Goal: Navigation & Orientation: Understand site structure

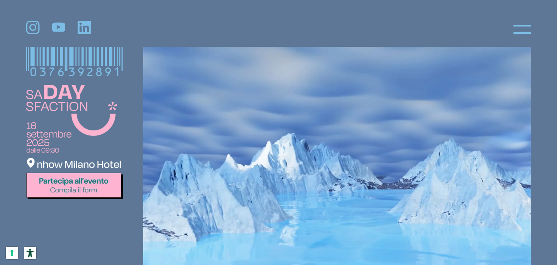
scroll to position [181, 0]
click at [59, 161] on img at bounding box center [74, 142] width 97 height 114
click at [526, 36] on icon at bounding box center [522, 29] width 17 height 17
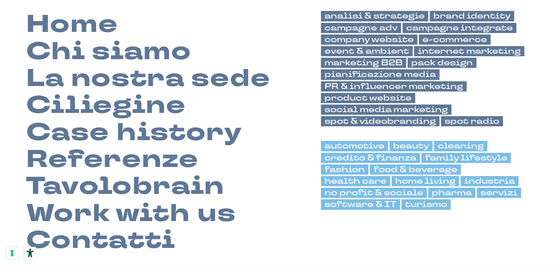
scroll to position [73, 0]
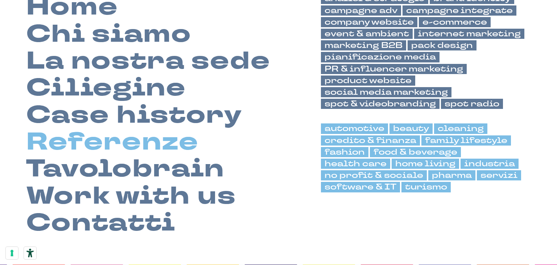
click at [145, 139] on link "Referenze" at bounding box center [112, 141] width 173 height 27
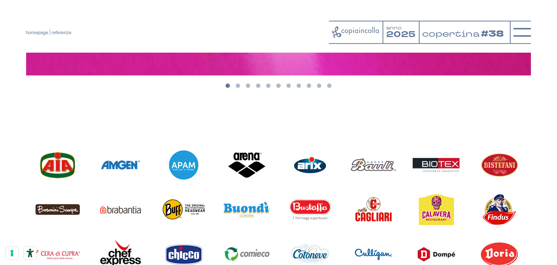
click at [237, 86] on button "Go to slide 2" at bounding box center [238, 85] width 4 height 4
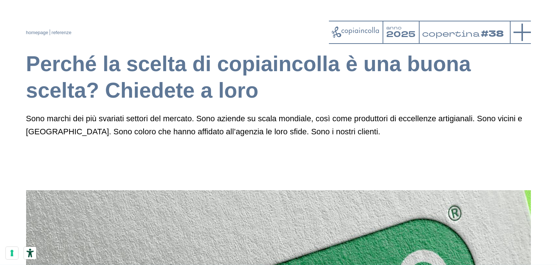
click at [524, 33] on icon at bounding box center [522, 32] width 17 height 17
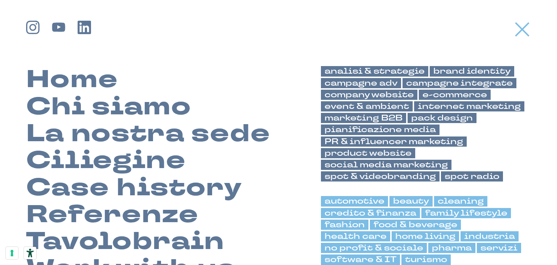
scroll to position [36, 0]
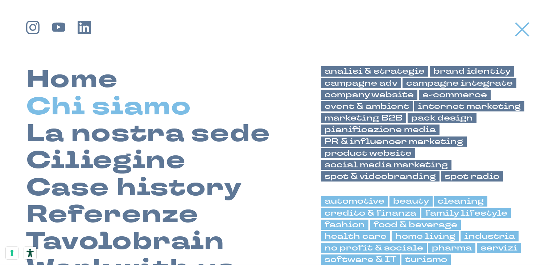
click at [119, 106] on link "Chi siamo" at bounding box center [108, 106] width 165 height 27
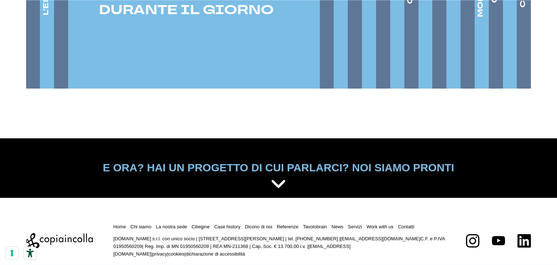
scroll to position [1270, 0]
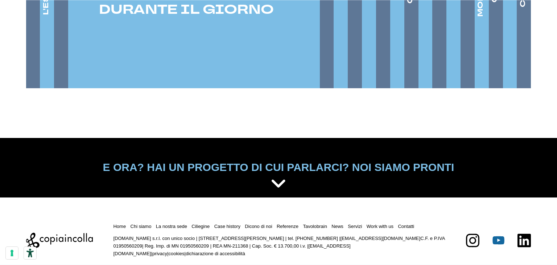
click at [500, 236] on icon at bounding box center [499, 240] width 12 height 8
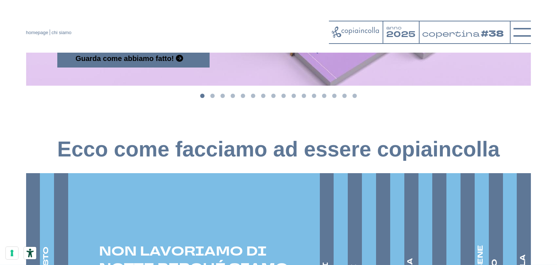
scroll to position [943, 0]
